Goal: Task Accomplishment & Management: Use online tool/utility

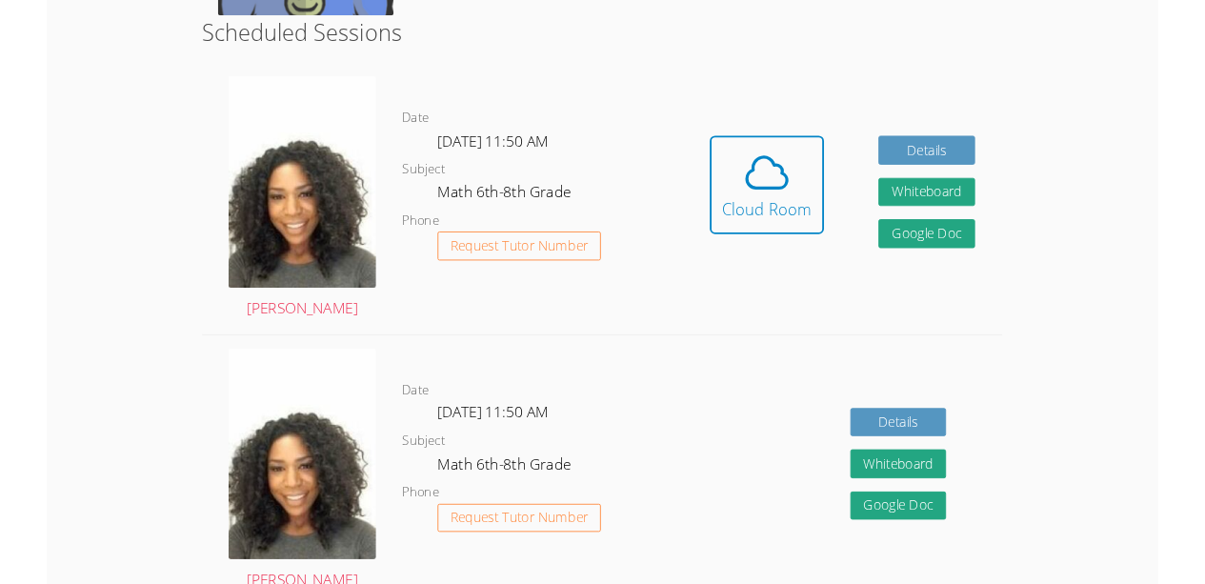
scroll to position [484, 0]
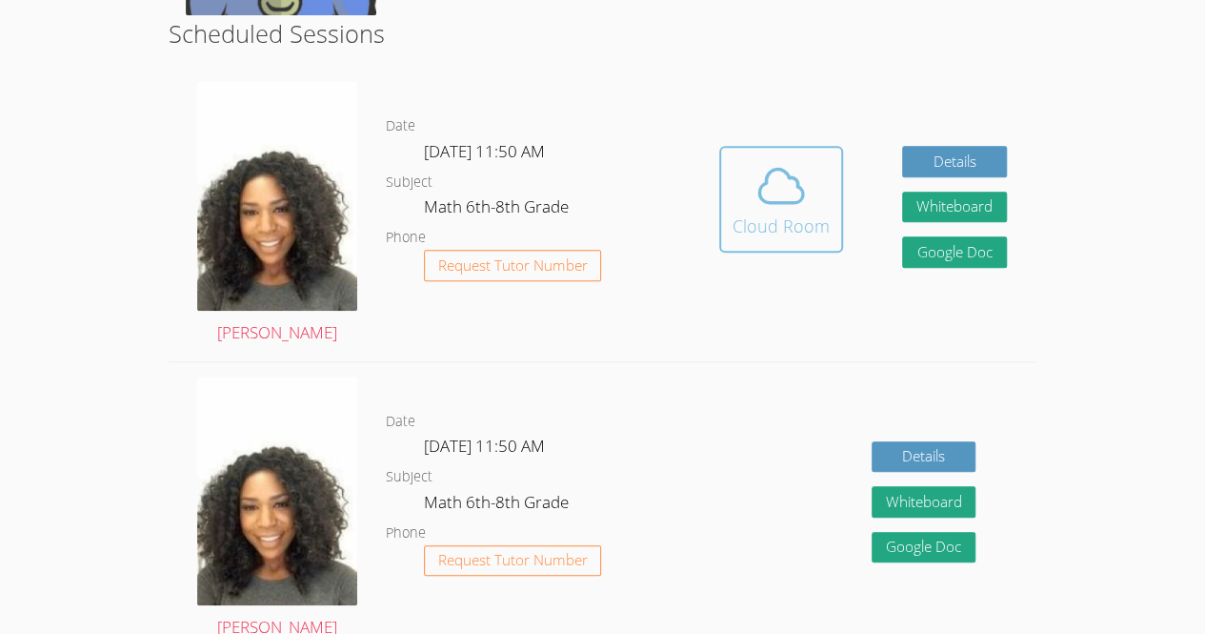
click at [749, 179] on span at bounding box center [781, 185] width 97 height 53
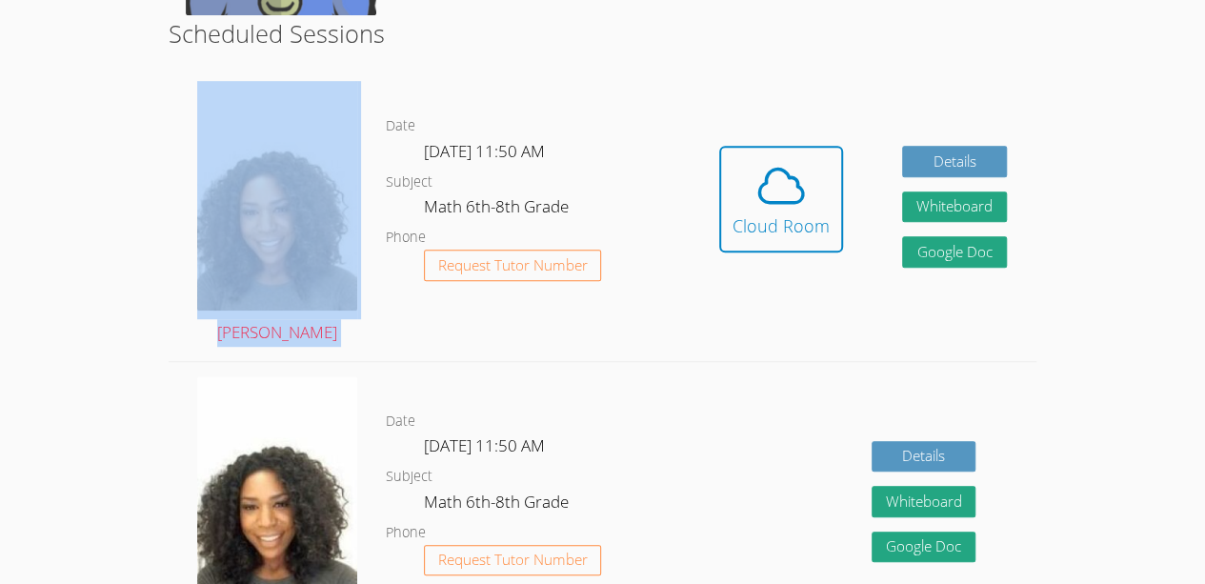
drag, startPoint x: 489, startPoint y: 71, endPoint x: 489, endPoint y: 22, distance: 49.5
click at [620, 26] on h2 "Scheduled Sessions" at bounding box center [603, 33] width 868 height 36
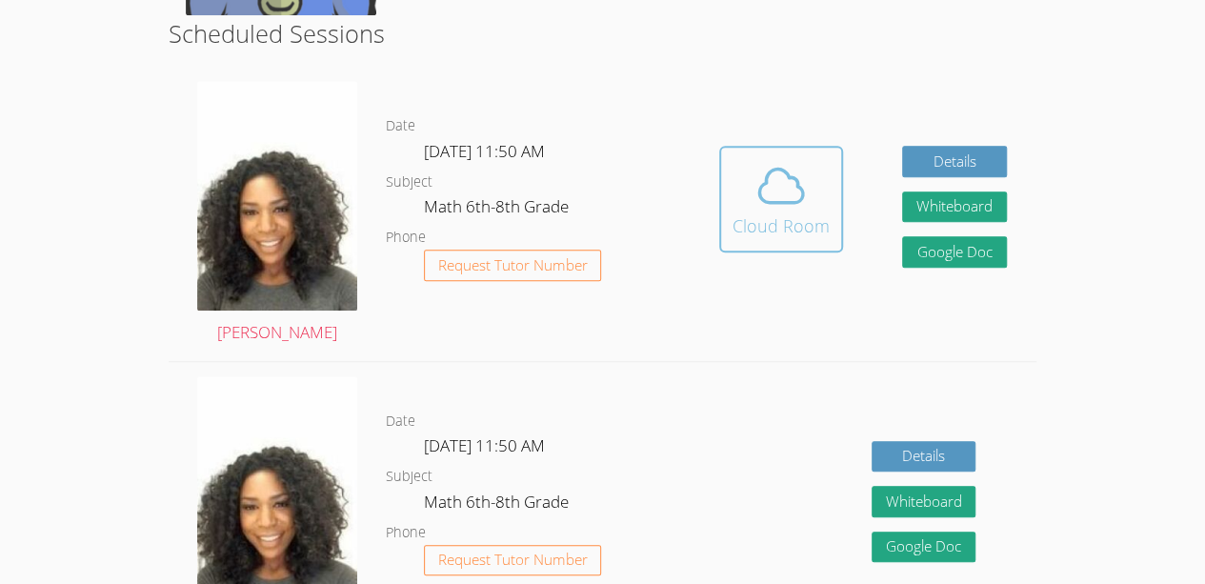
click at [756, 207] on icon at bounding box center [781, 185] width 53 height 53
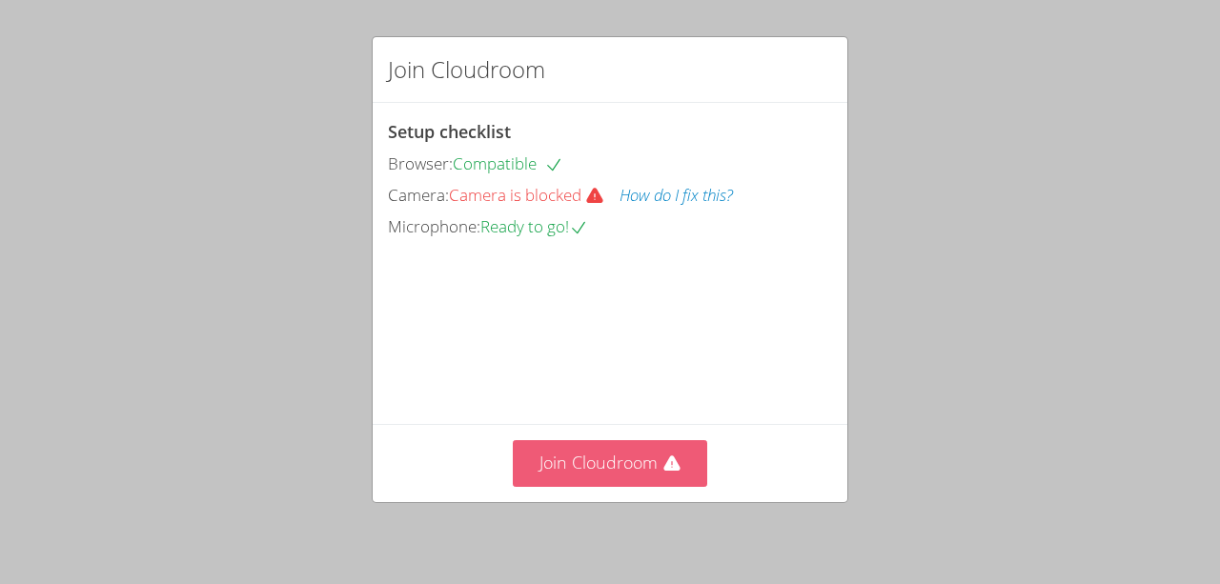
drag, startPoint x: 614, startPoint y: 494, endPoint x: 614, endPoint y: 444, distance: 49.5
click at [614, 444] on button "Join Cloudroom" at bounding box center [610, 463] width 195 height 47
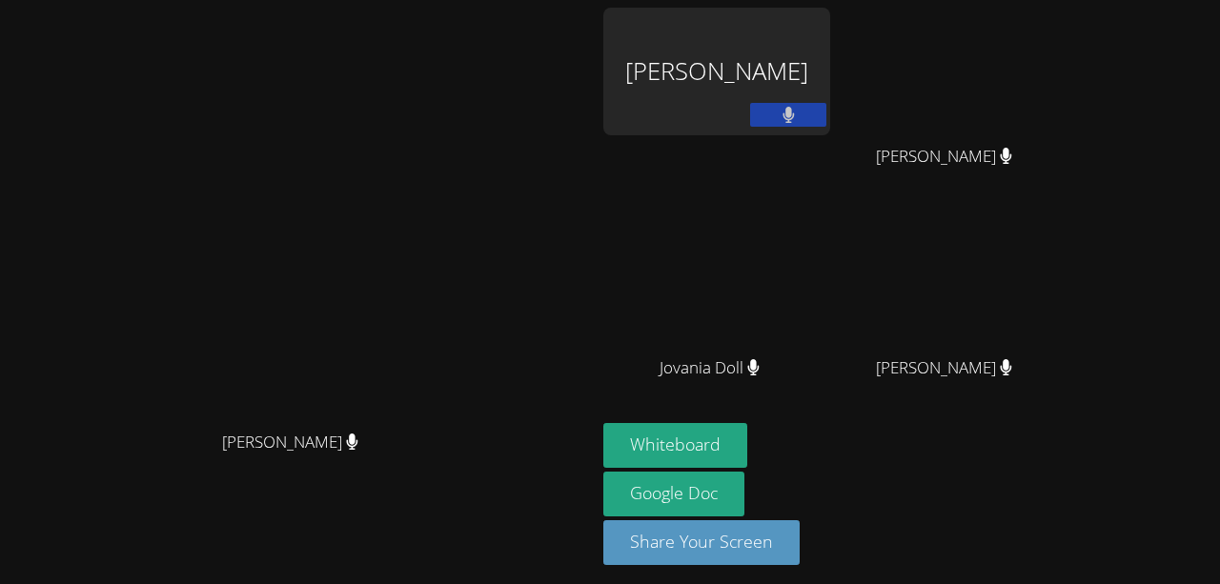
click at [441, 369] on video at bounding box center [298, 257] width 286 height 327
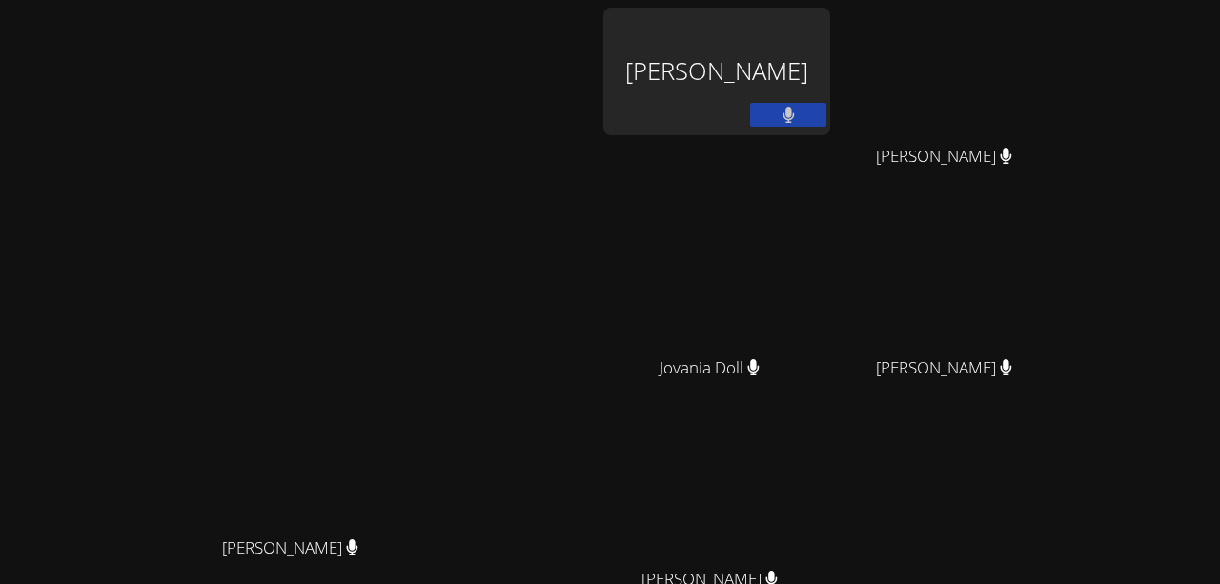
click at [441, 302] on video at bounding box center [298, 363] width 286 height 327
click at [826, 115] on button at bounding box center [788, 115] width 76 height 24
click at [826, 113] on button at bounding box center [788, 115] width 76 height 24
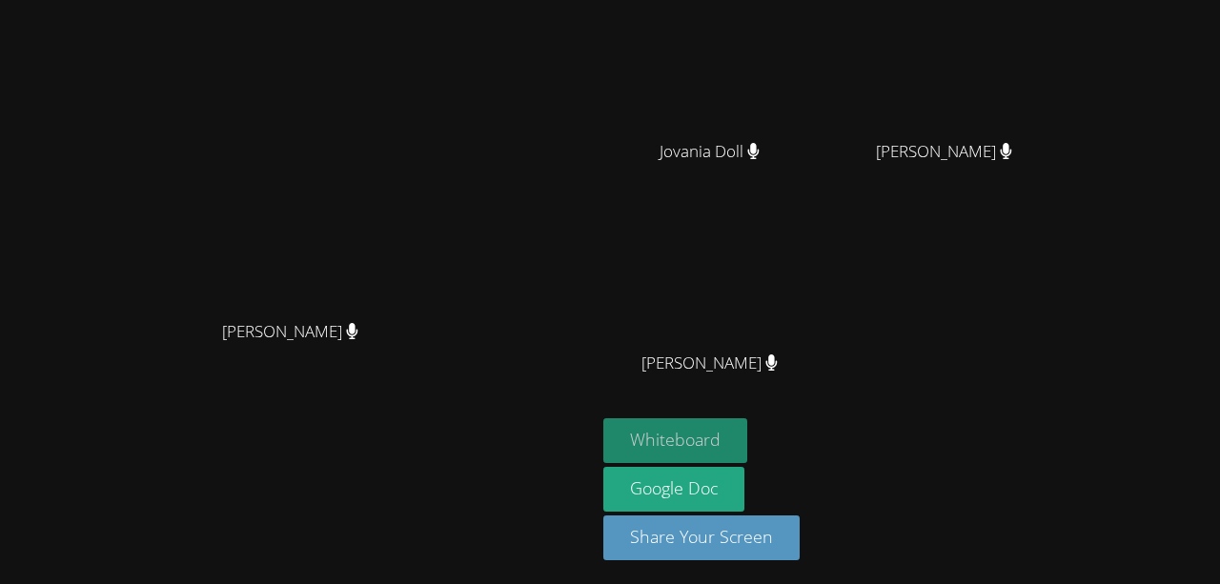
click at [747, 442] on button "Whiteboard" at bounding box center [675, 440] width 144 height 45
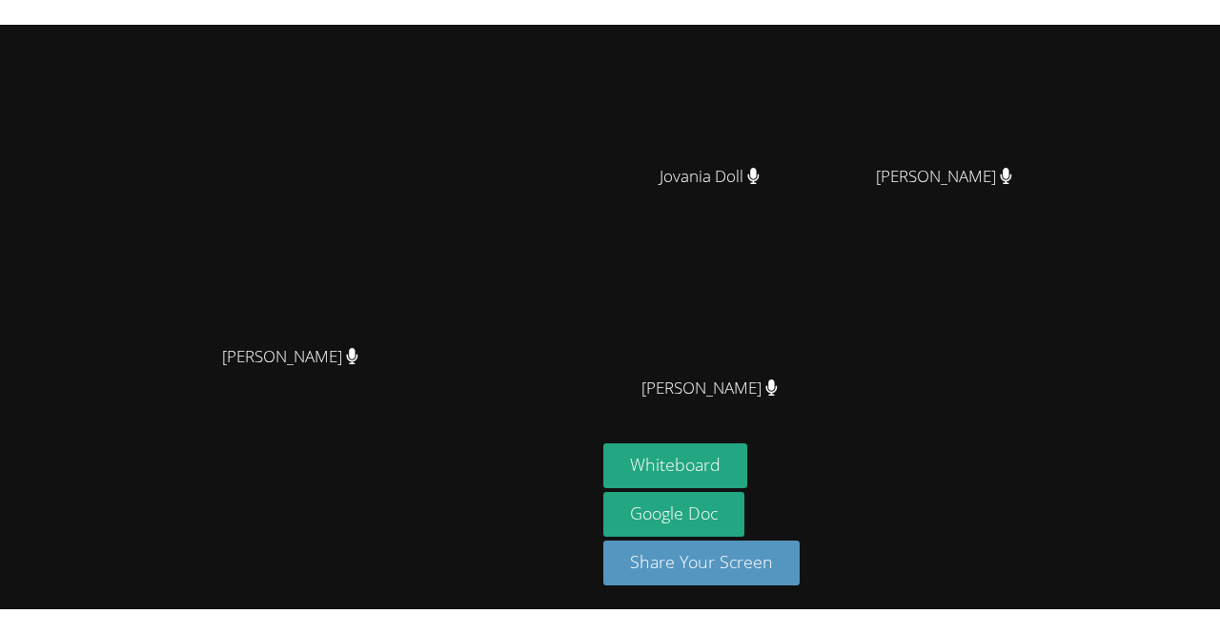
scroll to position [0, 0]
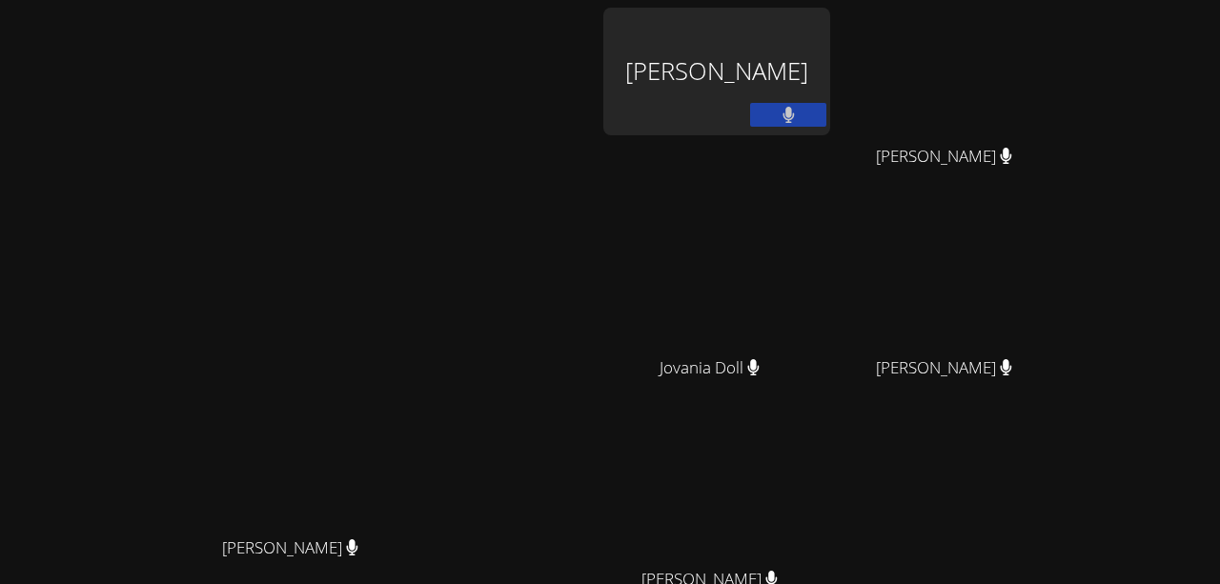
click at [826, 122] on button at bounding box center [788, 115] width 76 height 24
click at [231, 12] on div "Michelle Dupin Michelle Dupin" at bounding box center [298, 402] width 580 height 788
click at [441, 252] on video at bounding box center [298, 363] width 286 height 327
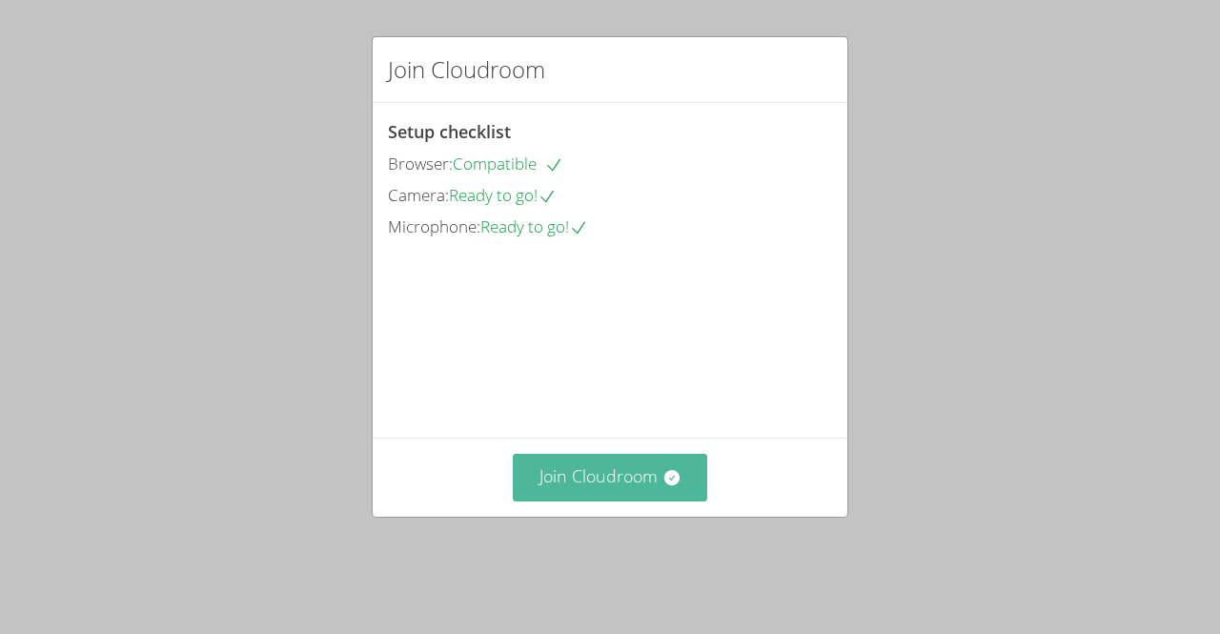
click at [611, 500] on button "Join Cloudroom" at bounding box center [610, 477] width 195 height 47
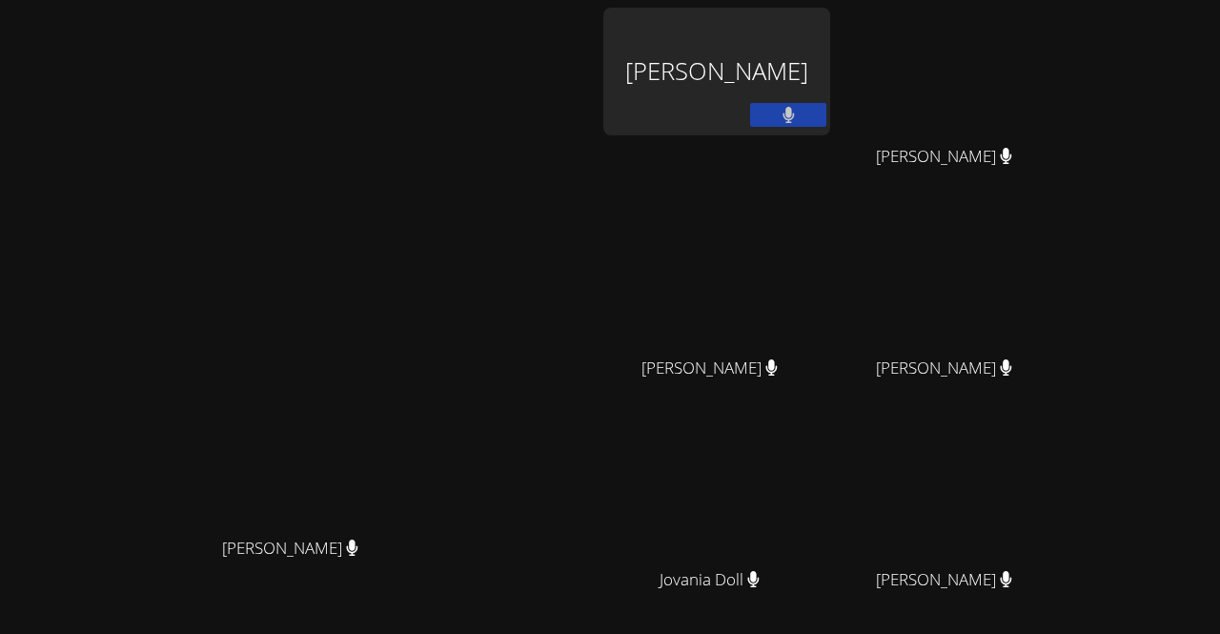
click at [441, 216] on video at bounding box center [298, 363] width 286 height 327
